Goal: Check status: Check status

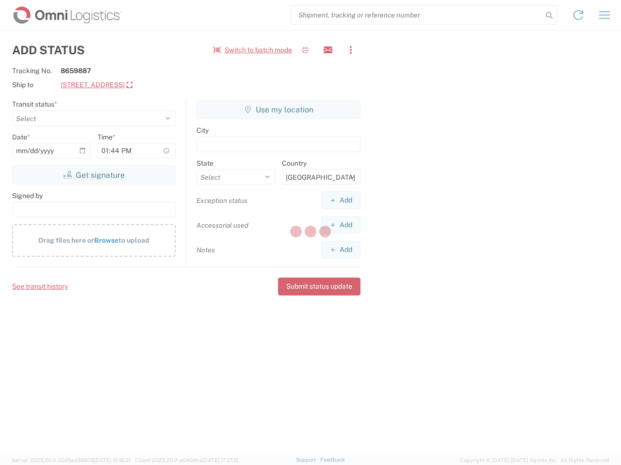
select select "US"
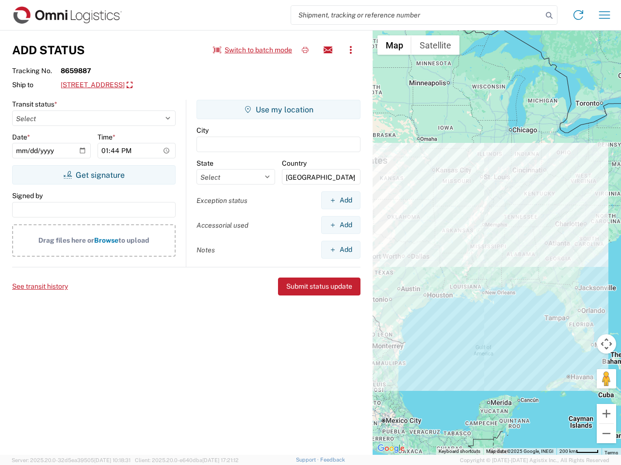
click at [416, 15] on input "search" at bounding box center [416, 15] width 251 height 18
click at [549, 16] on icon at bounding box center [549, 16] width 14 height 14
click at [578, 15] on icon at bounding box center [578, 15] width 16 height 16
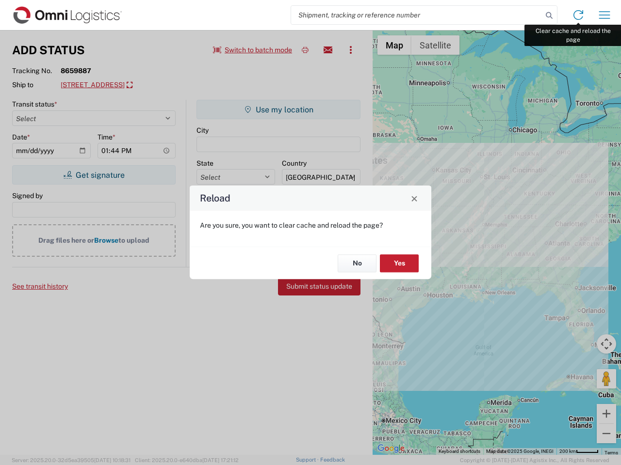
click at [604, 15] on div "Reload Are you sure, you want to clear cache and reload the page? No Yes" at bounding box center [310, 232] width 621 height 465
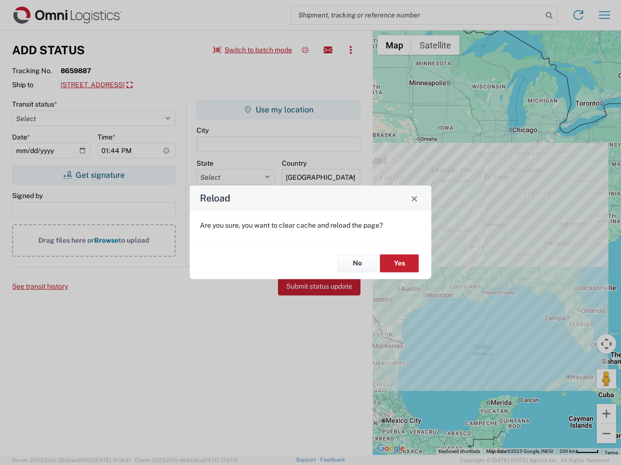
click at [253, 50] on div "Reload Are you sure, you want to clear cache and reload the page? No Yes" at bounding box center [310, 232] width 621 height 465
click at [305, 50] on div "Reload Are you sure, you want to clear cache and reload the page? No Yes" at bounding box center [310, 232] width 621 height 465
click at [328, 50] on div "Reload Are you sure, you want to clear cache and reload the page? No Yes" at bounding box center [310, 232] width 621 height 465
click at [350, 50] on div "Reload Are you sure, you want to clear cache and reload the page? No Yes" at bounding box center [310, 232] width 621 height 465
click at [142, 85] on div "Reload Are you sure, you want to clear cache and reload the page? No Yes" at bounding box center [310, 232] width 621 height 465
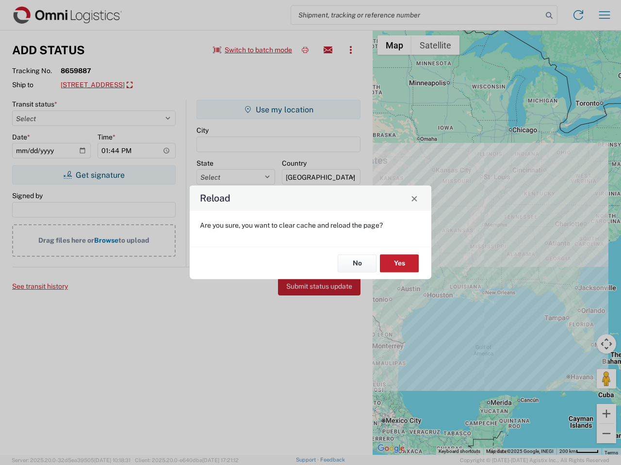
click at [94, 175] on div "Reload Are you sure, you want to clear cache and reload the page? No Yes" at bounding box center [310, 232] width 621 height 465
